Goal: Task Accomplishment & Management: Manage account settings

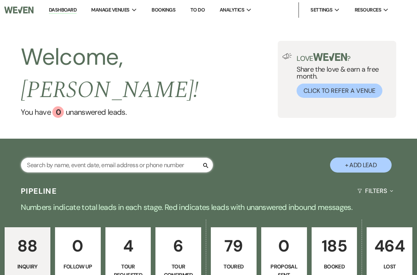
click at [150, 157] on input "text" at bounding box center [117, 164] width 192 height 15
type input "g"
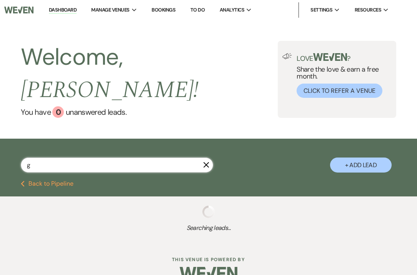
select select "5"
select select "2"
select select "5"
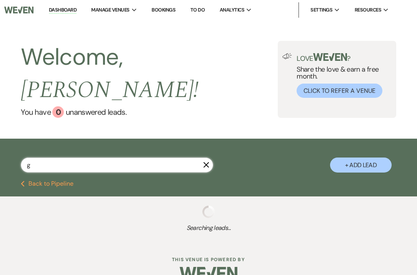
select select "4"
select select "5"
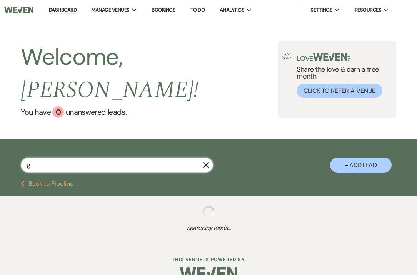
select select "5"
select select "2"
select select "8"
select select "5"
select select "8"
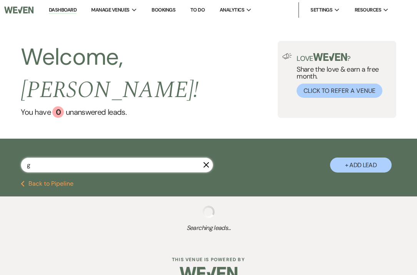
select select "11"
select select "4"
select select "8"
select select "6"
select select "5"
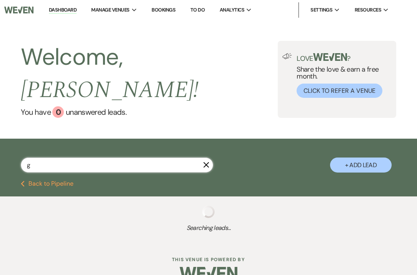
select select "5"
select select "4"
select select "5"
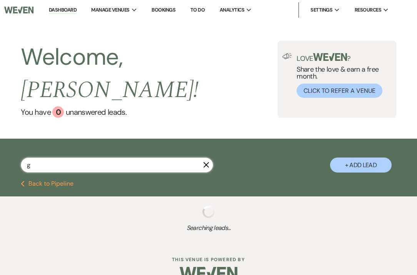
select select "5"
select select "8"
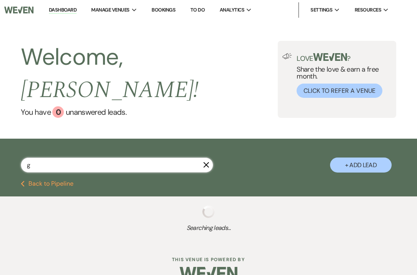
select select "11"
select select "8"
select select "11"
select select "8"
select select "11"
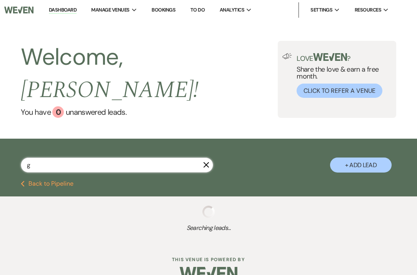
select select "5"
select select "8"
select select "6"
select select "8"
select select "6"
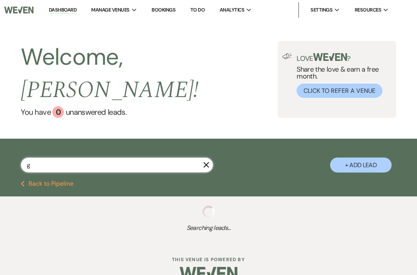
select select "8"
select select "3"
select select "2"
select select "5"
select select "8"
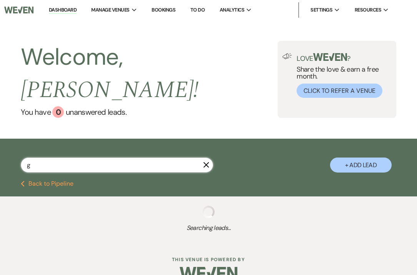
select select "11"
select select "5"
select select "8"
select select "5"
select select "8"
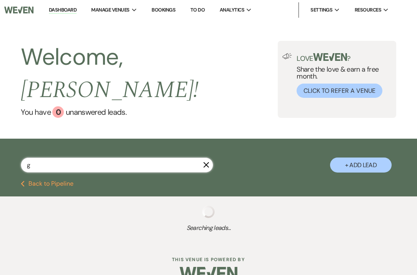
select select "5"
select select "8"
select select "1"
select select "2"
select select "5"
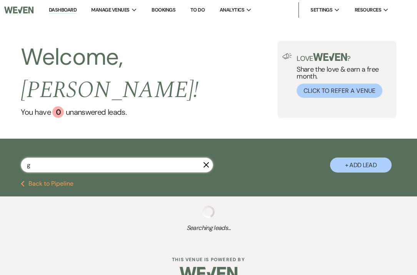
select select "8"
select select "11"
select select "5"
select select "8"
select select "4"
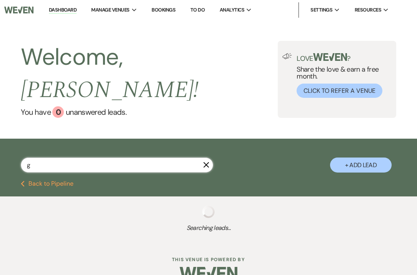
select select "5"
select select "8"
select select "11"
select select "5"
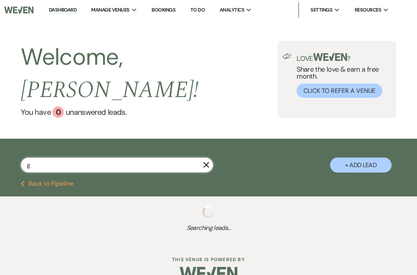
select select "4"
select select "5"
select select "8"
select select "6"
select select "8"
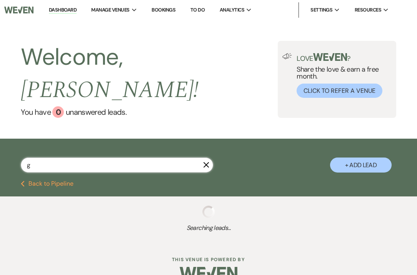
select select "6"
select select "5"
select select "8"
select select "6"
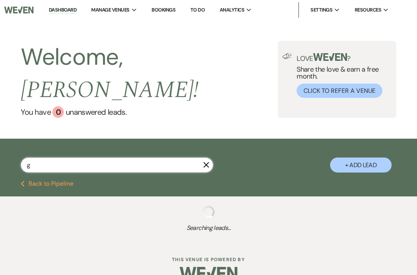
select select "5"
select select "8"
select select "11"
select select "8"
select select "5"
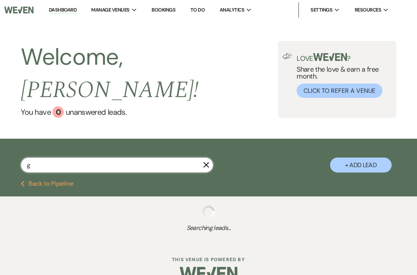
select select "8"
select select "5"
select select "8"
select select "4"
select select "8"
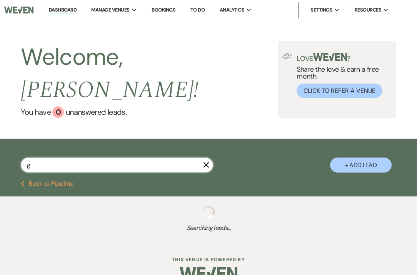
select select "5"
select select "8"
select select "4"
select select "8"
select select "6"
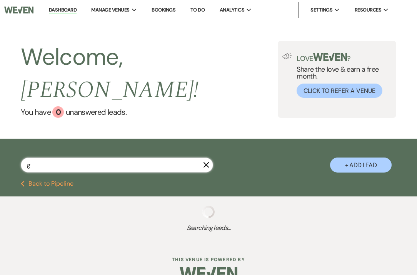
select select "8"
select select "6"
select select "5"
select select "8"
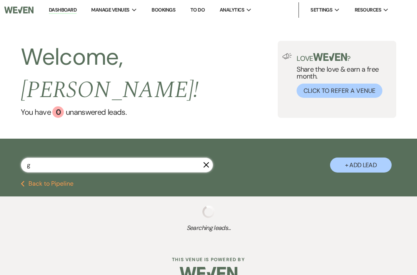
select select "10"
select select "8"
select select "5"
select select "8"
select select "6"
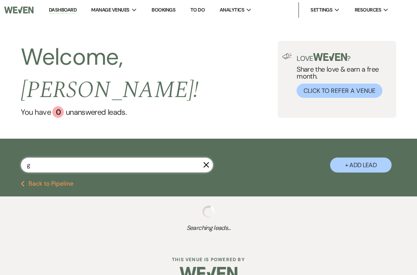
select select "5"
select select "8"
select select "6"
select select "5"
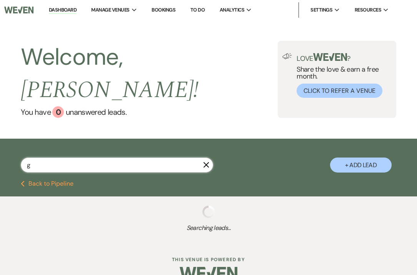
select select "8"
select select "6"
select select "8"
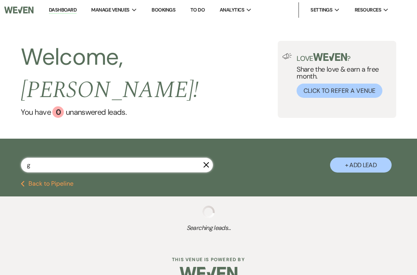
select select "1"
select select "8"
select select "11"
select select "5"
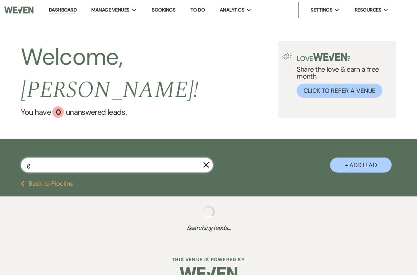
select select "8"
select select "6"
select select "8"
select select "11"
select select "8"
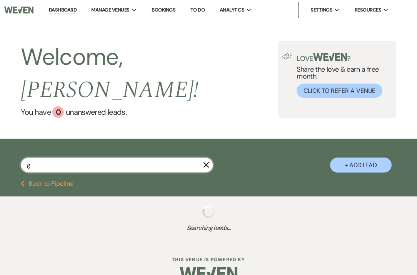
select select "6"
select select "5"
select select "8"
select select "11"
select select "5"
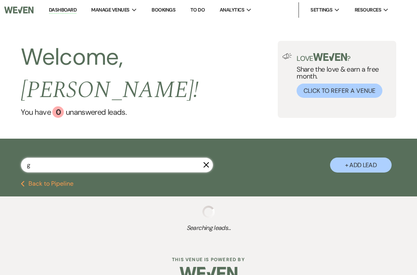
select select "8"
select select "6"
select select "8"
select select "10"
select select "8"
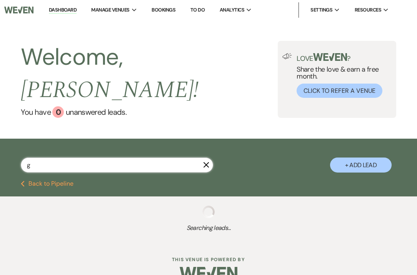
select select "6"
select select "5"
select select "8"
select select "4"
select select "5"
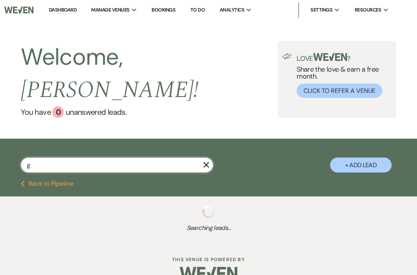
select select "8"
select select "5"
select select "8"
select select "6"
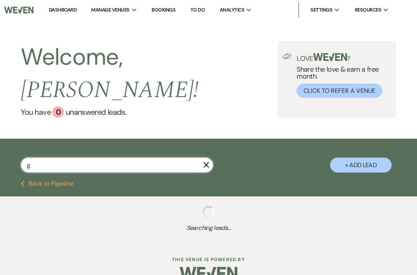
select select "8"
select select "5"
select select "8"
select select "4"
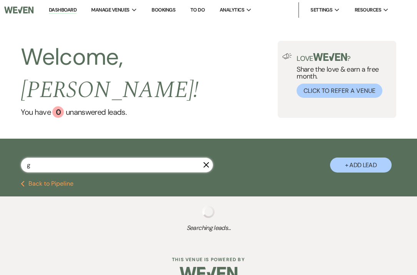
select select "8"
select select "11"
select select "5"
select select "8"
select select "5"
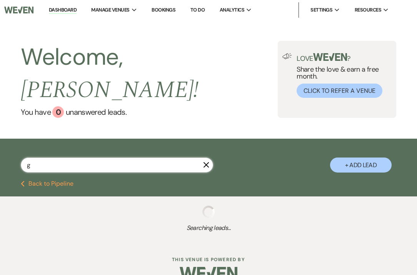
select select "8"
select select "6"
select select "8"
select select "4"
select select "8"
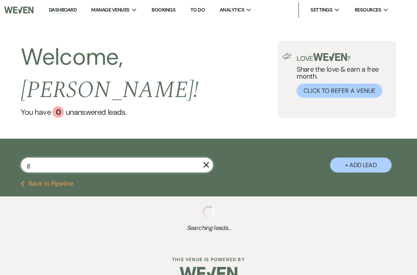
select select "6"
select select "8"
select select "6"
select select "8"
select select "6"
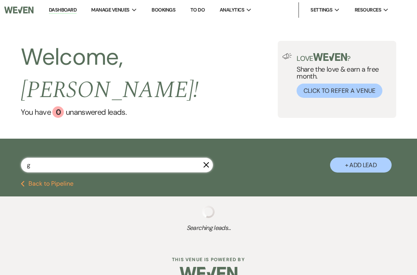
select select "8"
select select "11"
select select "8"
select select "6"
select select "8"
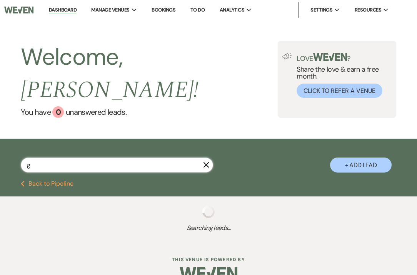
select select "3"
select select "8"
select select "5"
select select "8"
select select "10"
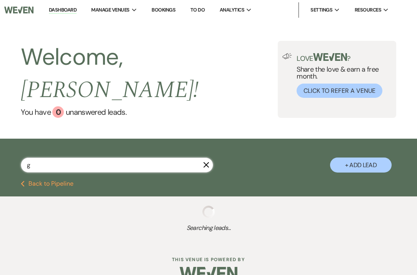
select select "5"
select select "8"
select select "1"
select select "8"
select select "1"
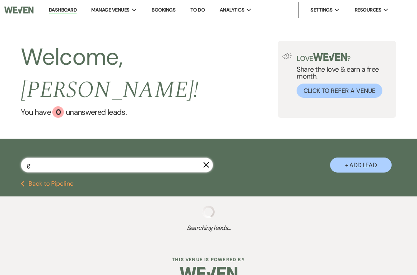
select select "5"
select select "8"
select select "6"
select select "5"
select select "8"
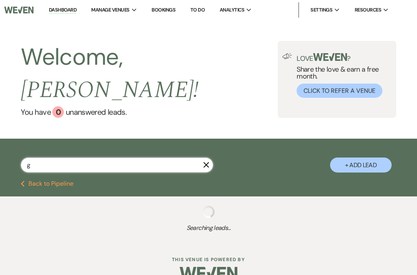
select select "6"
select select "8"
select select "4"
select select "8"
select select "1"
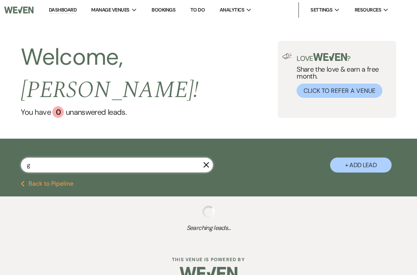
select select "8"
select select "6"
select select "8"
select select "11"
select select "5"
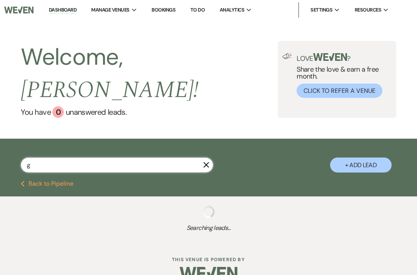
select select "8"
select select "6"
select select "5"
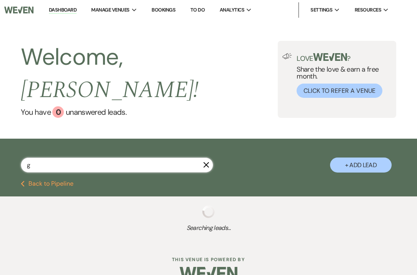
select select "5"
select select "8"
select select "6"
select select "8"
click at [167, 9] on link "Bookings" at bounding box center [164, 10] width 24 height 7
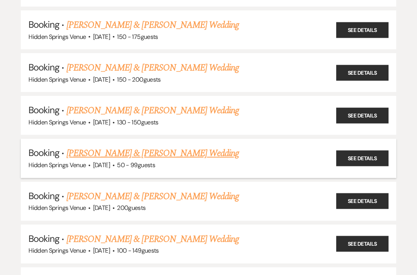
scroll to position [384, 0]
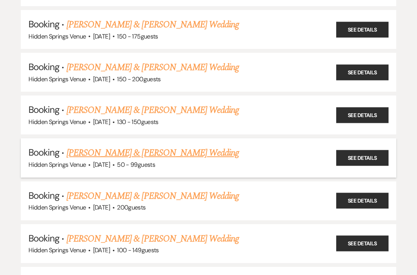
click at [166, 147] on link "[PERSON_NAME] & [PERSON_NAME] Wedding" at bounding box center [153, 153] width 172 height 14
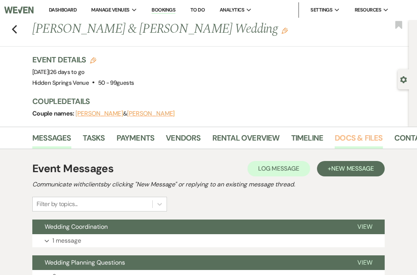
click at [350, 137] on link "Docs & Files" at bounding box center [359, 140] width 48 height 17
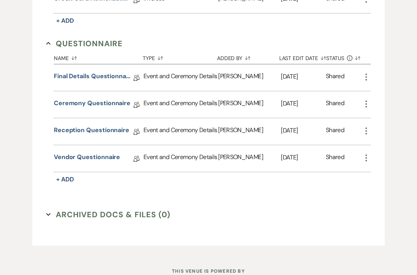
scroll to position [342, 0]
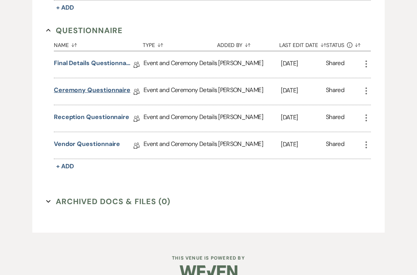
click at [111, 87] on link "Ceremony Questionnaire" at bounding box center [92, 91] width 77 height 12
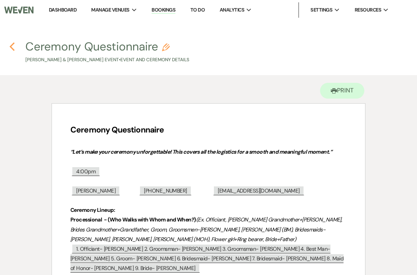
click at [12, 42] on icon "Previous" at bounding box center [12, 46] width 6 height 9
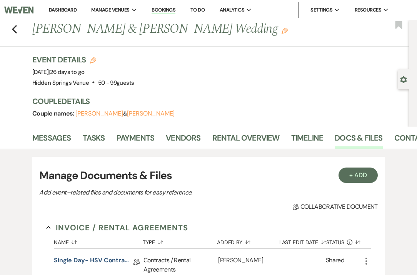
scroll to position [342, 0]
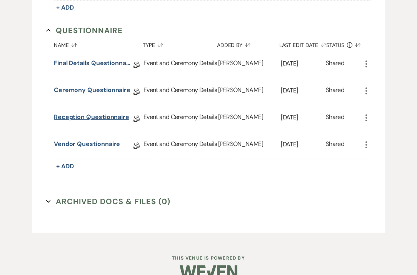
click at [112, 116] on link "Reception Questionnaire" at bounding box center [91, 118] width 75 height 12
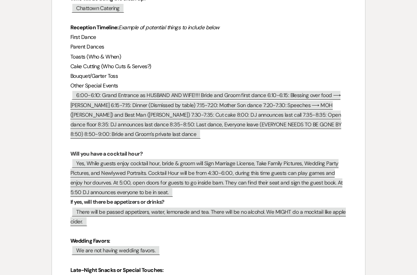
scroll to position [328, 0]
